Goal: Task Accomplishment & Management: Use online tool/utility

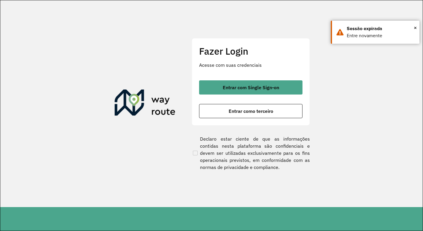
click at [265, 113] on span "Entrar como terceiro" at bounding box center [251, 111] width 45 height 5
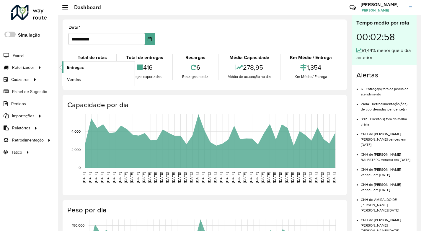
click at [90, 66] on link "Entregas" at bounding box center [98, 67] width 72 height 12
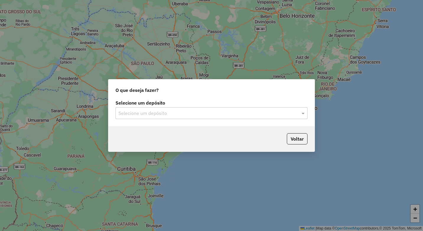
click at [141, 112] on input "text" at bounding box center [205, 113] width 174 height 7
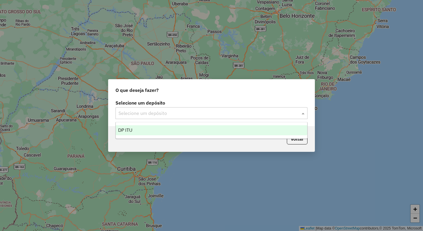
click at [140, 132] on div "DP ITU" at bounding box center [211, 130] width 191 height 10
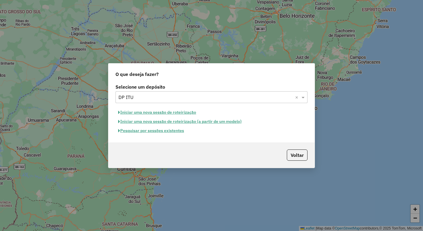
click at [175, 131] on button "Pesquisar por sessões existentes" at bounding box center [150, 130] width 71 height 9
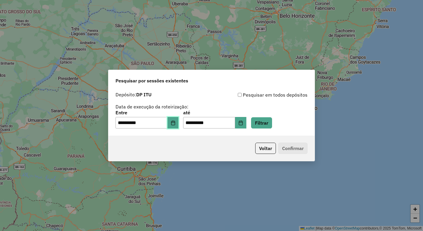
click at [175, 123] on icon "Choose Date" at bounding box center [173, 122] width 5 height 5
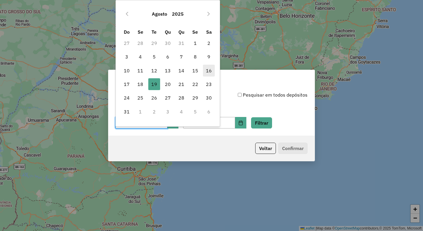
click at [209, 73] on span "16" at bounding box center [209, 71] width 12 height 12
type input "**********"
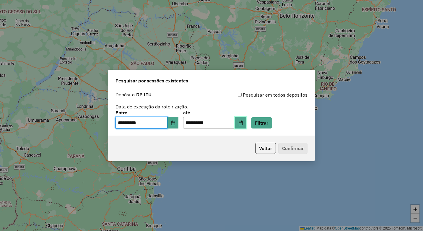
click at [243, 123] on icon "Choose Date" at bounding box center [240, 122] width 5 height 5
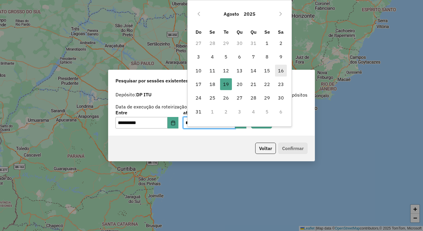
click at [283, 71] on span "16" at bounding box center [281, 71] width 12 height 12
type input "**********"
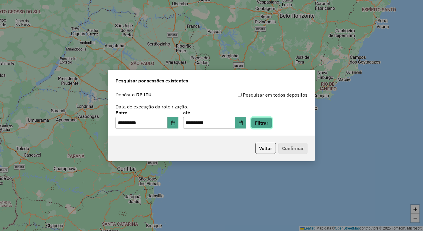
click at [272, 120] on button "Filtrar" at bounding box center [261, 122] width 21 height 11
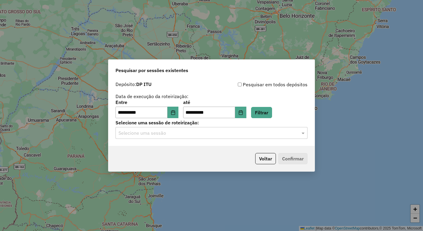
click at [281, 128] on div "Selecione uma sessão" at bounding box center [211, 133] width 192 height 12
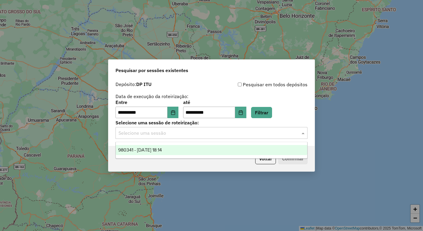
click at [276, 144] on ng-dropdown-panel "980341 - 16/08/2025 18:14" at bounding box center [211, 150] width 192 height 17
click at [275, 148] on div "980341 - 16/08/2025 18:14" at bounding box center [211, 150] width 191 height 10
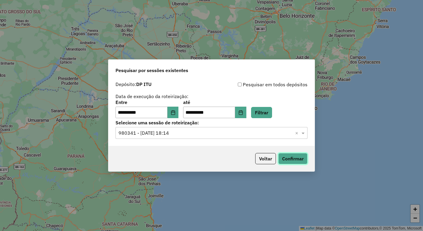
click at [283, 155] on button "Confirmar" at bounding box center [292, 158] width 29 height 11
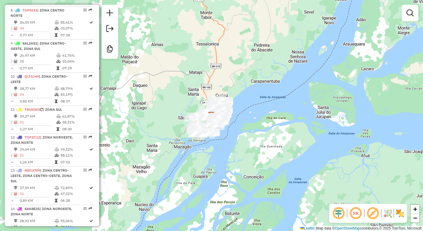
scroll to position [472, 0]
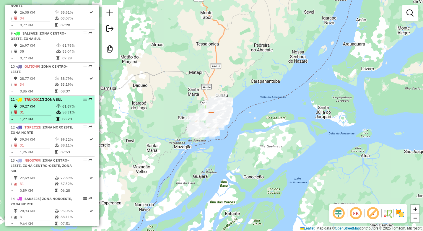
click at [82, 103] on td "61,87%" at bounding box center [77, 106] width 30 height 6
select select "**********"
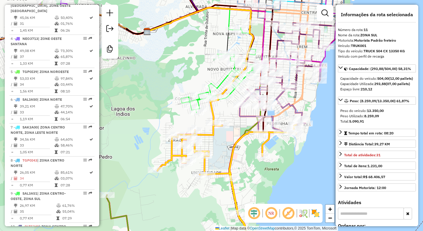
scroll to position [304, 0]
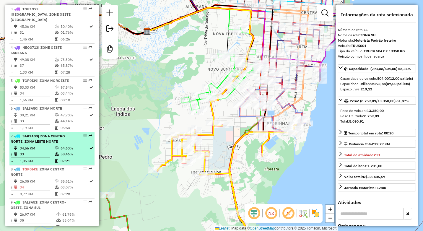
click at [50, 157] on td at bounding box center [33, 157] width 44 height 1
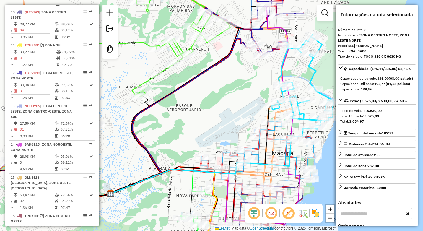
scroll to position [540, 0]
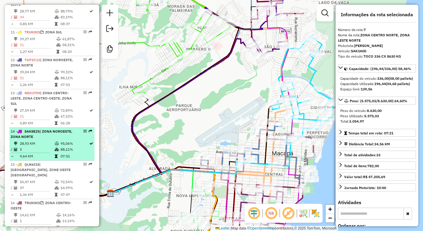
click at [50, 153] on td "9,64 KM" at bounding box center [36, 156] width 35 height 6
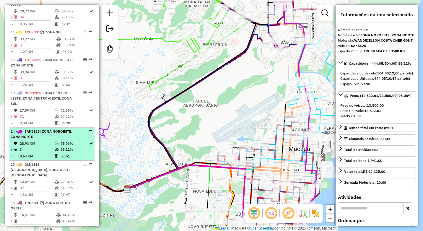
click at [40, 146] on td "3" at bounding box center [36, 149] width 35 height 6
